Goal: Information Seeking & Learning: Understand process/instructions

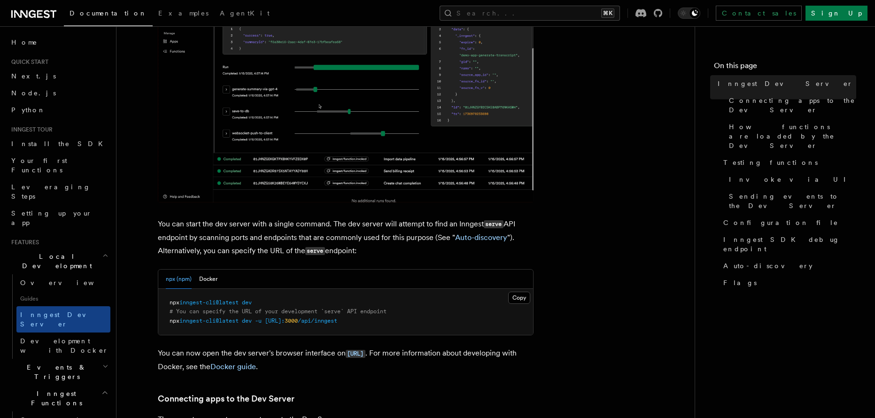
scroll to position [213, 0]
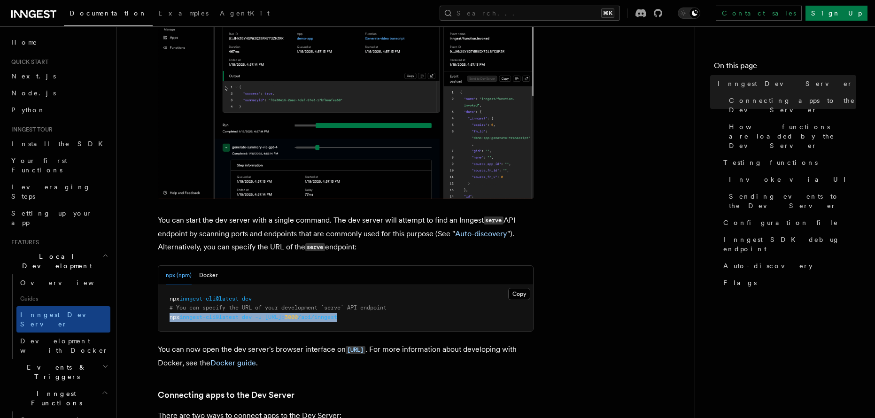
drag, startPoint x: 169, startPoint y: 318, endPoint x: 380, endPoint y: 323, distance: 211.0
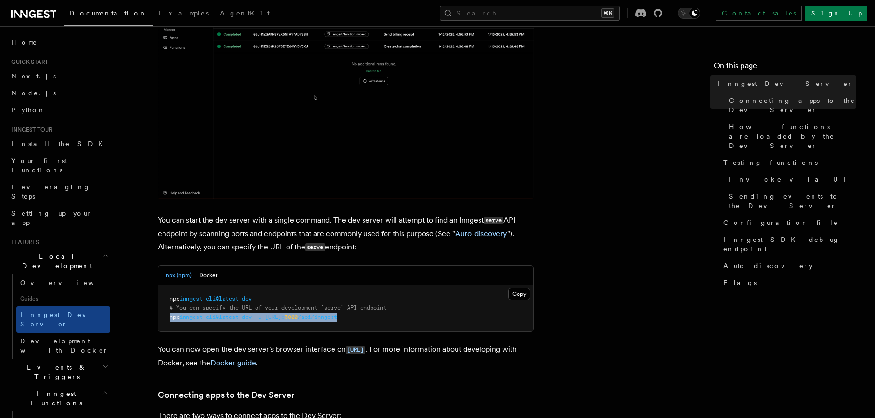
click at [383, 324] on pre "npx inngest-cli@latest dev # You can specify the URL of your development `serve…" at bounding box center [345, 308] width 375 height 47
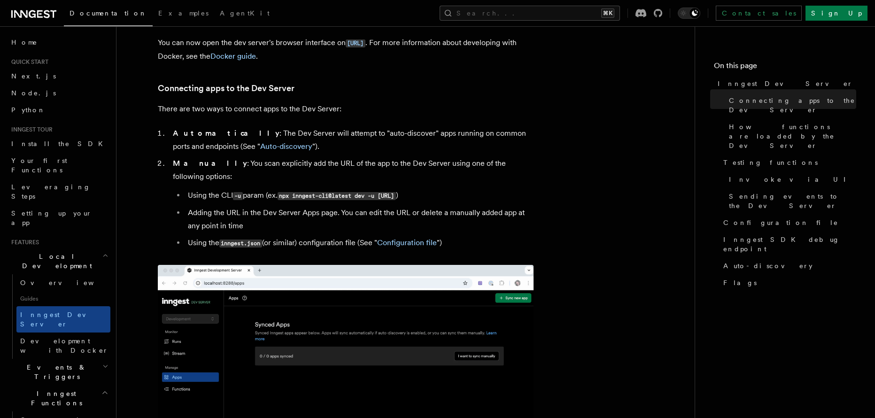
scroll to position [390, 0]
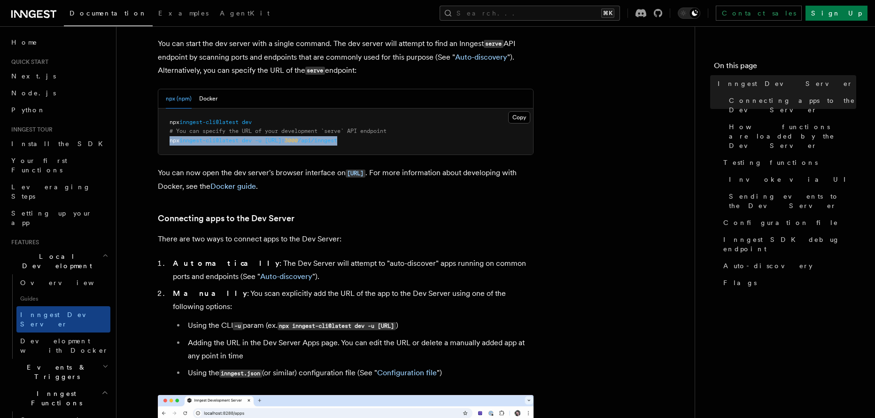
click at [191, 138] on span "inngest-cli@latest" at bounding box center [208, 140] width 59 height 7
click at [183, 143] on span "inngest-cli@latest" at bounding box center [208, 140] width 59 height 7
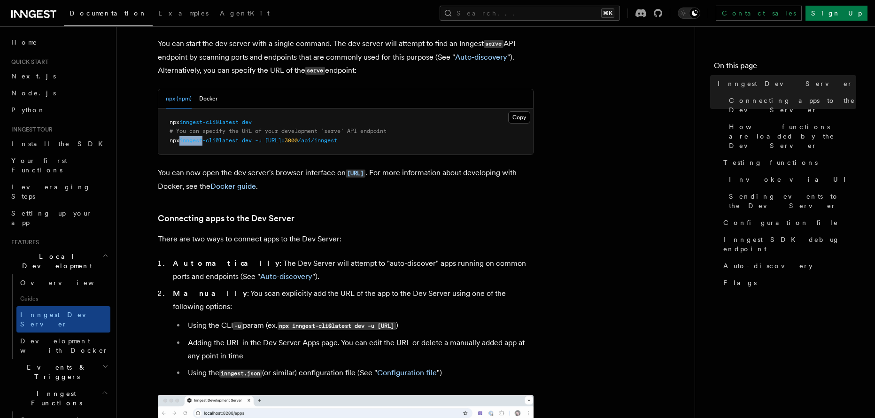
click at [183, 143] on span "inngest-cli@latest" at bounding box center [208, 140] width 59 height 7
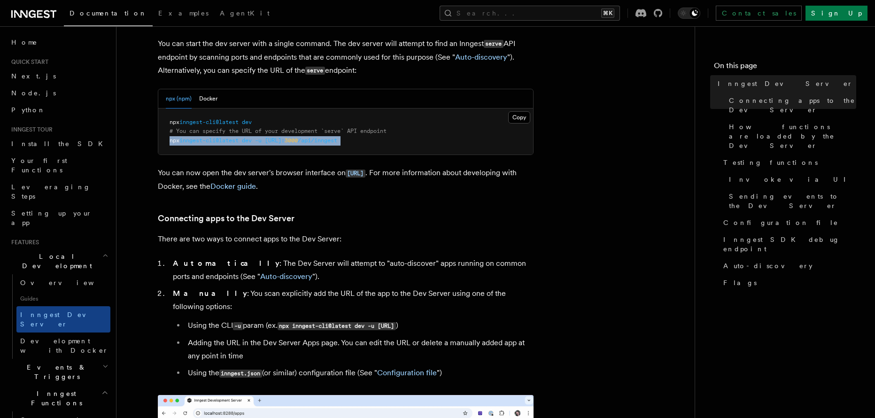
click at [183, 143] on span "inngest-cli@latest" at bounding box center [208, 140] width 59 height 7
click at [252, 155] on div "npx (npm) Docker Copy Copied npx inngest-cli@latest dev # You can specify the U…" at bounding box center [346, 122] width 376 height 67
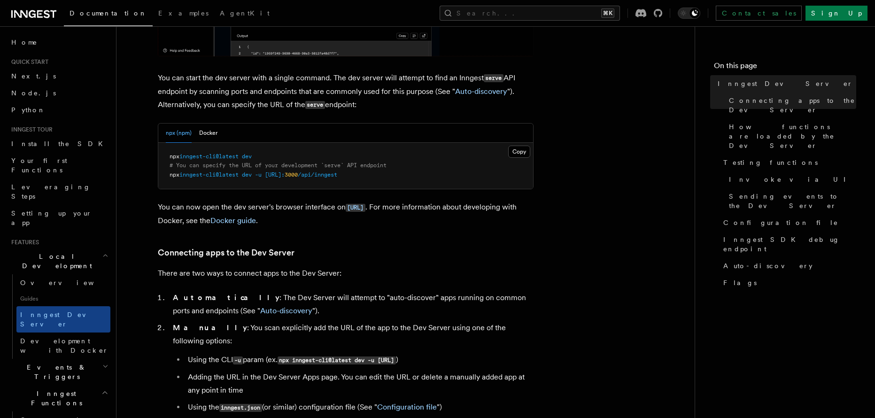
scroll to position [353, 0]
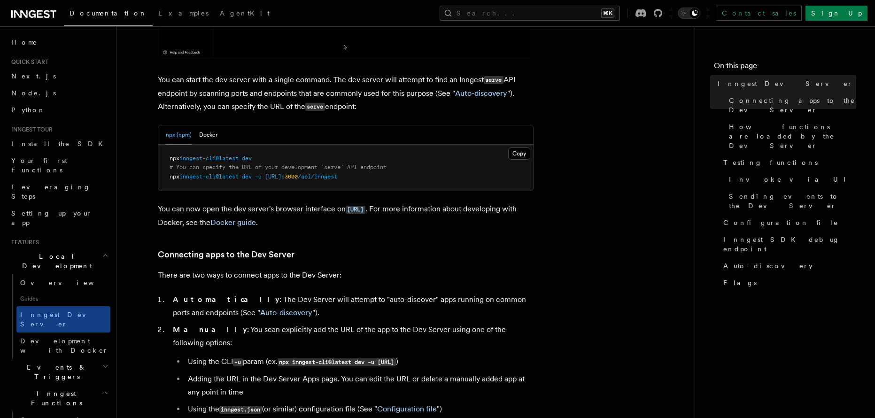
click at [211, 177] on span "inngest-cli@latest" at bounding box center [208, 176] width 59 height 7
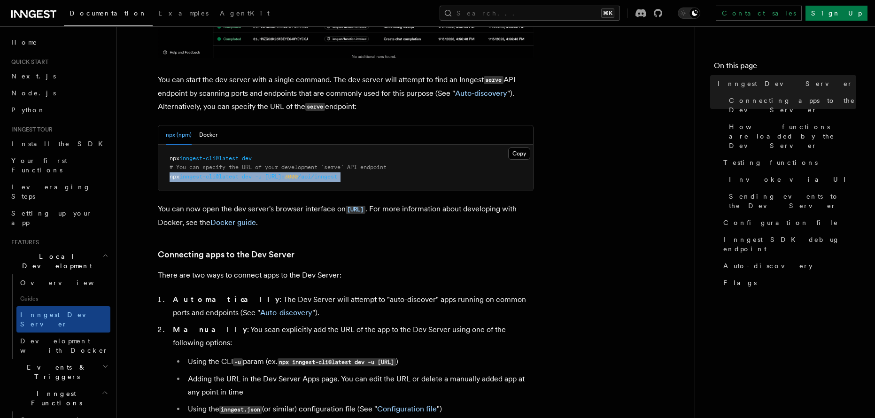
click at [211, 177] on span "inngest-cli@latest" at bounding box center [208, 176] width 59 height 7
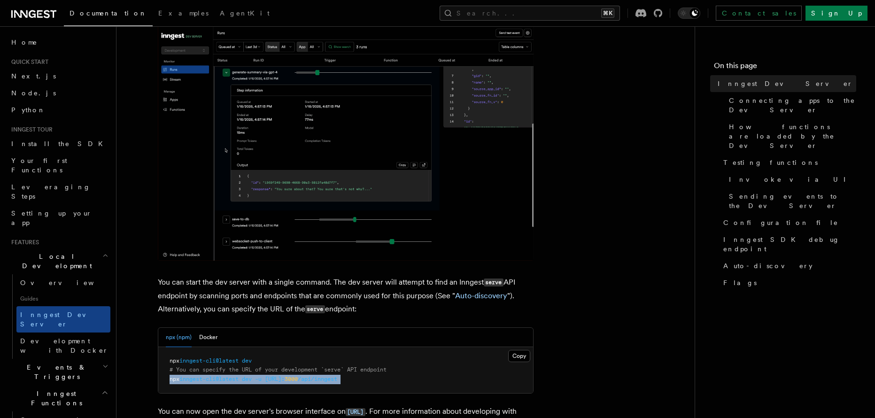
scroll to position [156, 0]
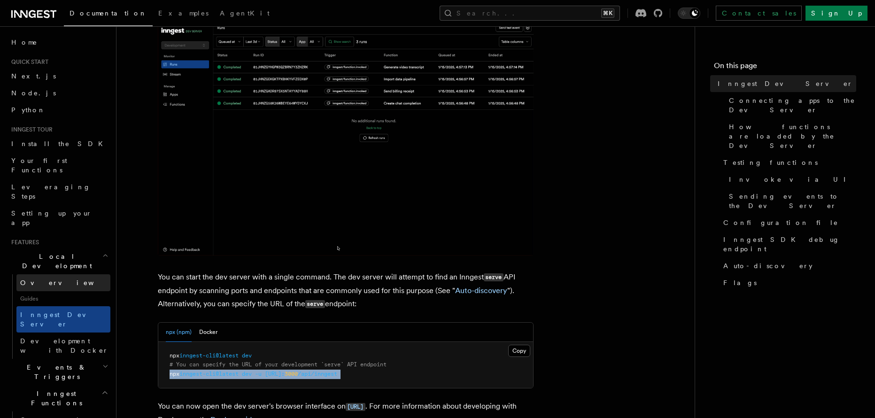
click at [46, 279] on span "Overview" at bounding box center [68, 283] width 97 height 8
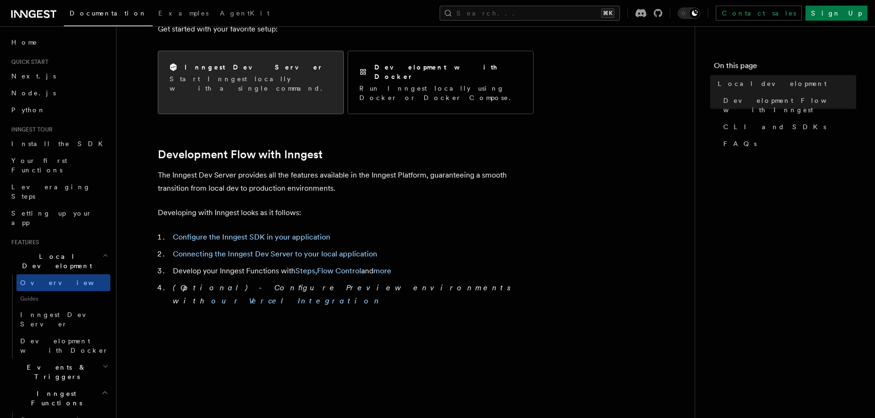
scroll to position [384, 0]
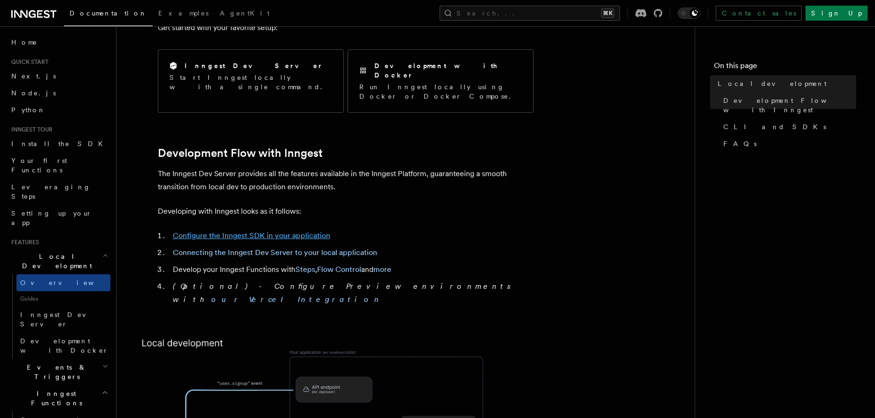
click at [297, 231] on link "Configure the Inngest SDK in your application" at bounding box center [251, 235] width 157 height 9
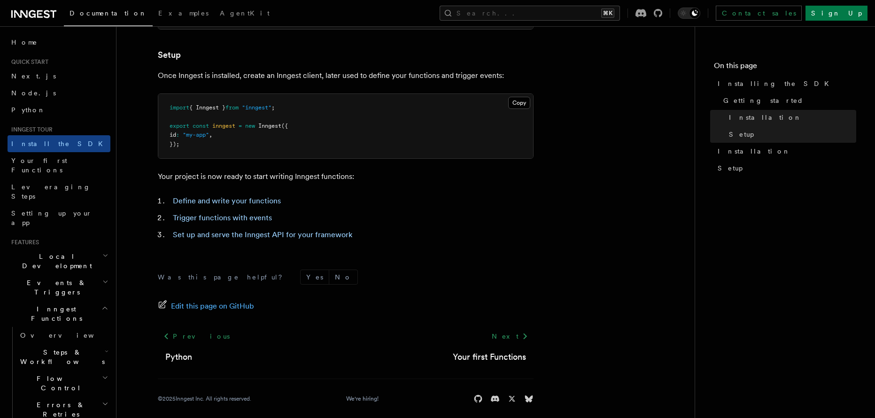
scroll to position [363, 0]
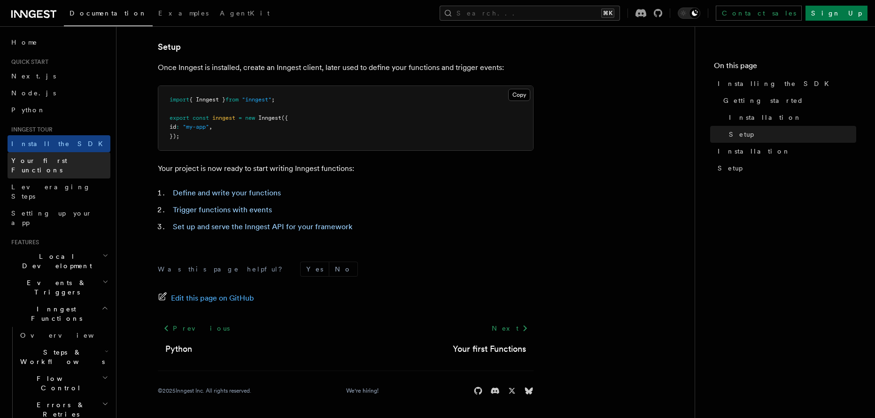
click at [31, 156] on span "Your first Functions" at bounding box center [60, 165] width 99 height 19
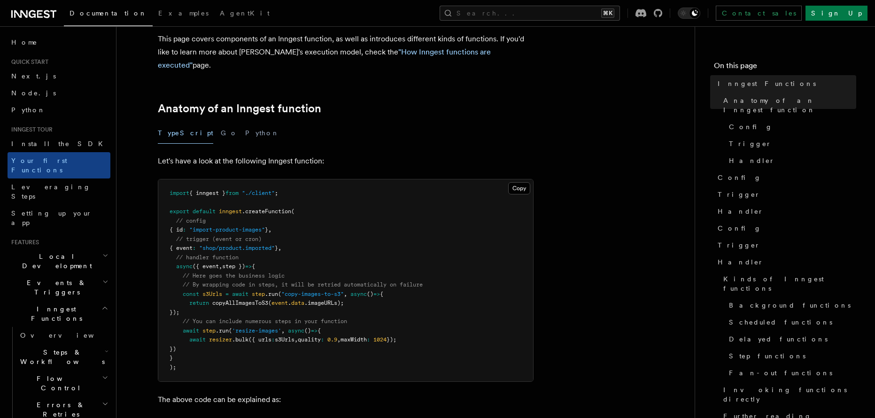
scroll to position [106, 0]
click at [58, 183] on span "Leveraging Steps" at bounding box center [50, 191] width 79 height 17
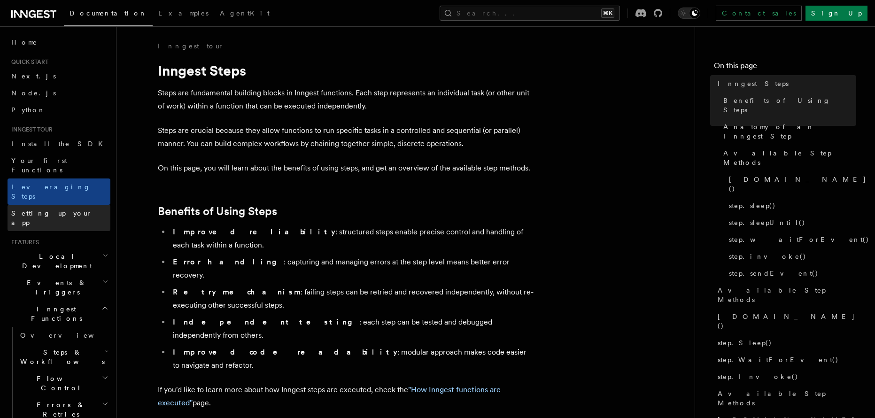
click at [65, 210] on span "Setting up your app" at bounding box center [51, 218] width 81 height 17
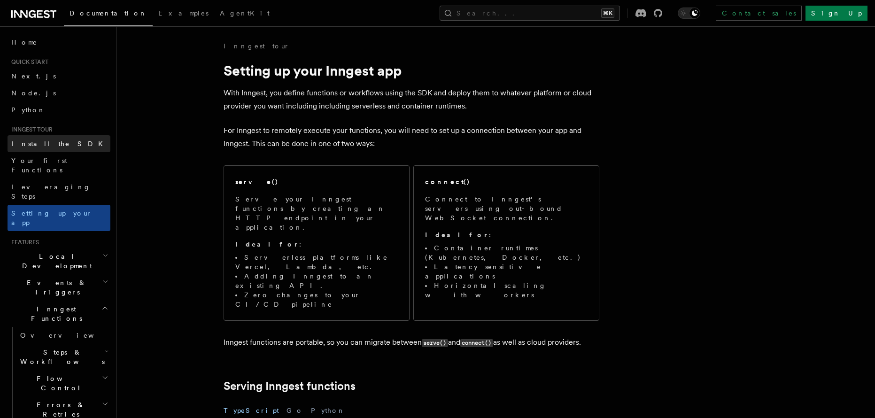
click at [70, 148] on link "Install the SDK" at bounding box center [59, 143] width 103 height 17
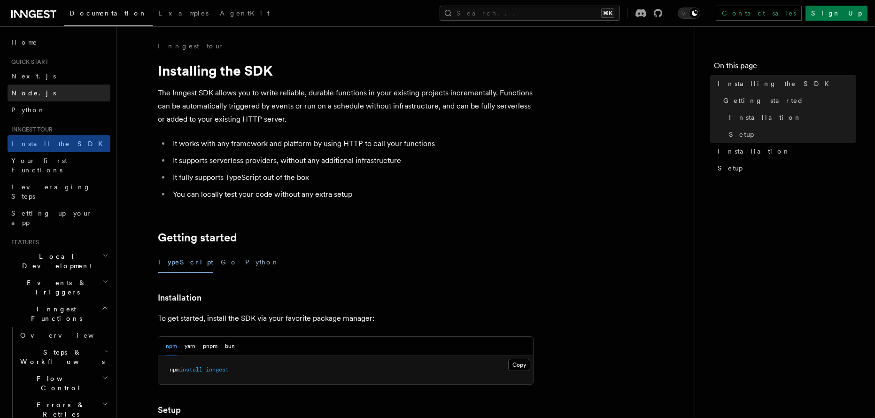
click at [38, 94] on link "Node.js" at bounding box center [59, 93] width 103 height 17
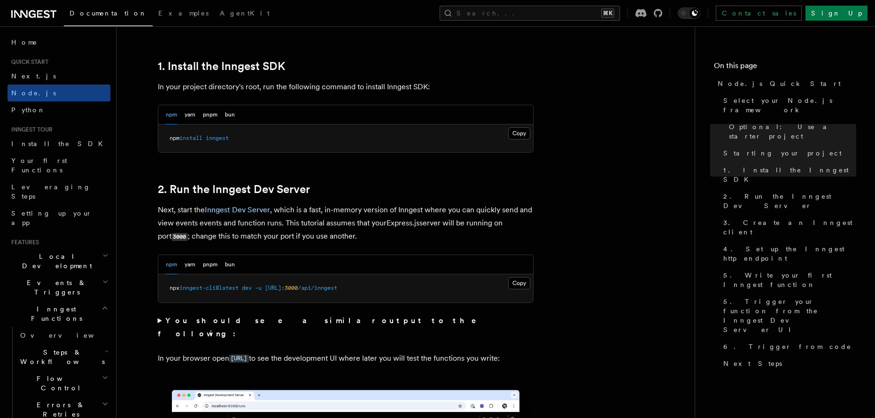
scroll to position [595, 0]
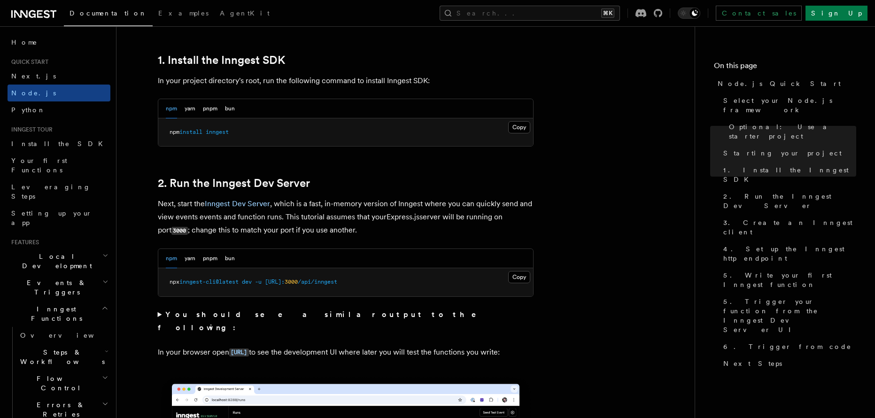
click at [189, 283] on span "inngest-cli@latest" at bounding box center [208, 282] width 59 height 7
click at [286, 290] on pre "npx inngest-cli@latest dev -u [URL]: 3000 /api/inngest" at bounding box center [345, 282] width 375 height 28
click at [238, 277] on pre "npx inngest-cli@latest dev -u [URL]: 3000 /api/inngest" at bounding box center [345, 282] width 375 height 28
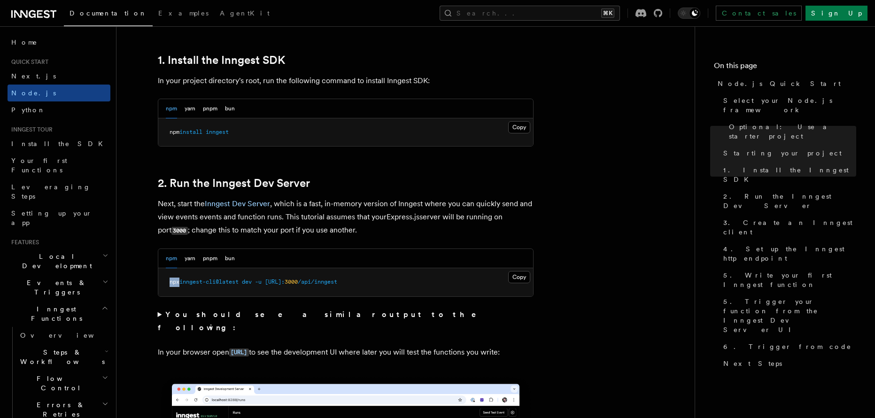
click at [238, 277] on pre "npx inngest-cli@latest dev -u [URL]: 3000 /api/inngest" at bounding box center [345, 282] width 375 height 28
click at [237, 280] on span "inngest-cli@latest" at bounding box center [208, 282] width 59 height 7
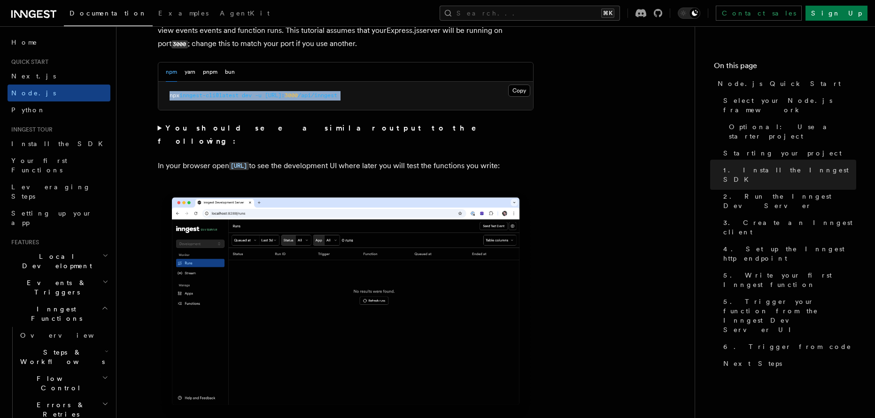
scroll to position [777, 0]
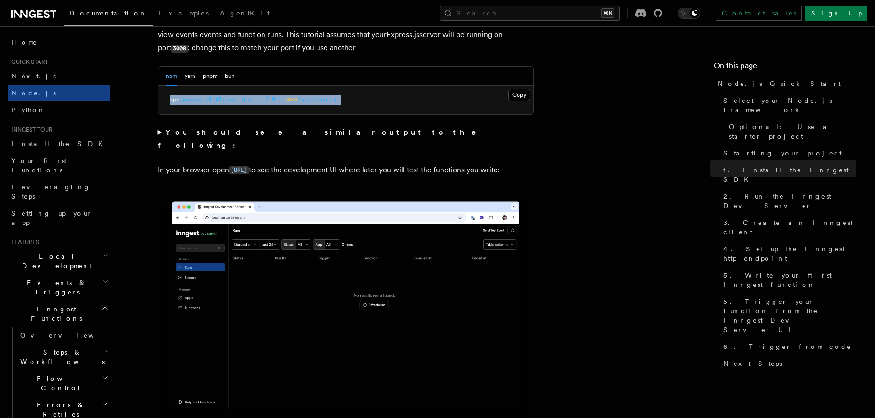
copy div "npx inngest-cli@latest dev -u [URL]: 3000 /api/inngest"
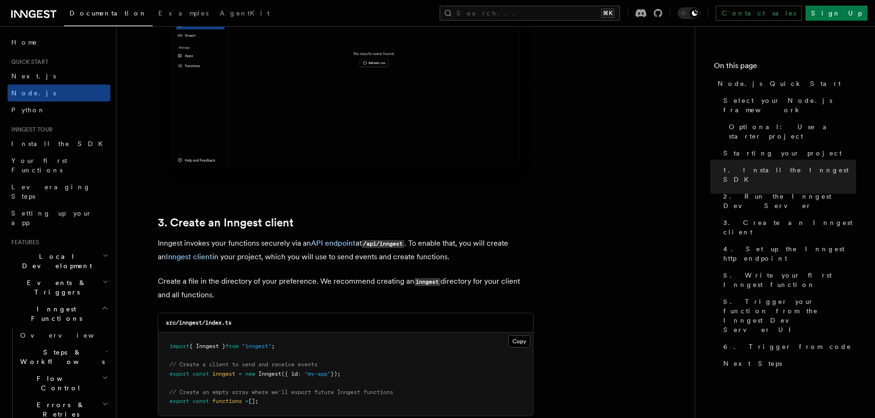
scroll to position [1053, 0]
